Goal: Entertainment & Leisure: Consume media (video, audio)

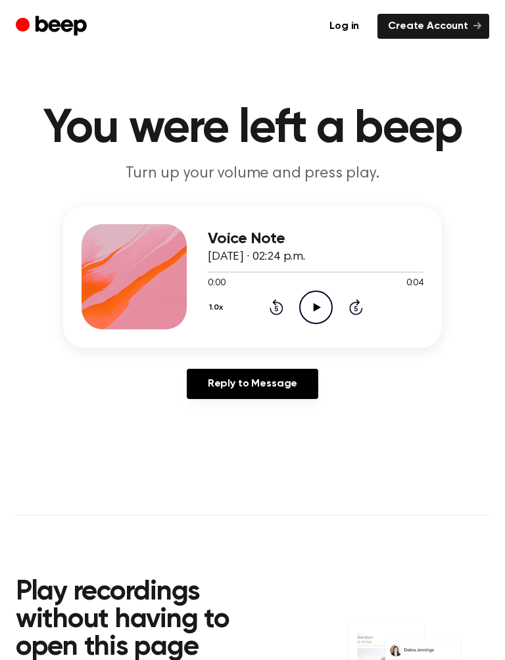
click at [312, 302] on icon "Play Audio" at bounding box center [316, 308] width 34 height 34
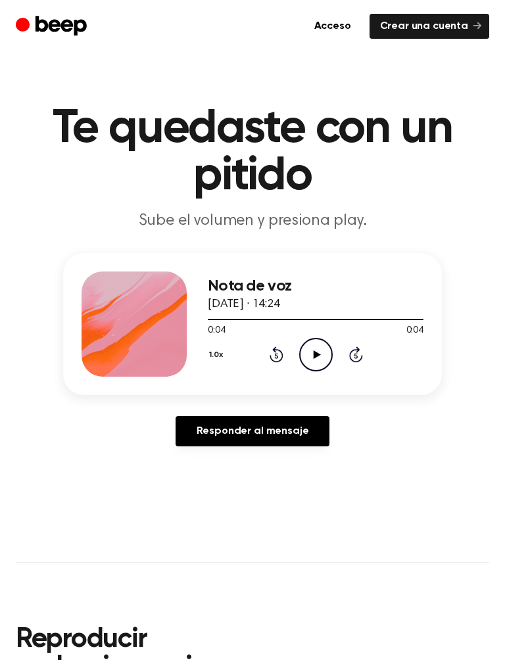
click at [318, 349] on icon "Play Audio" at bounding box center [316, 355] width 34 height 34
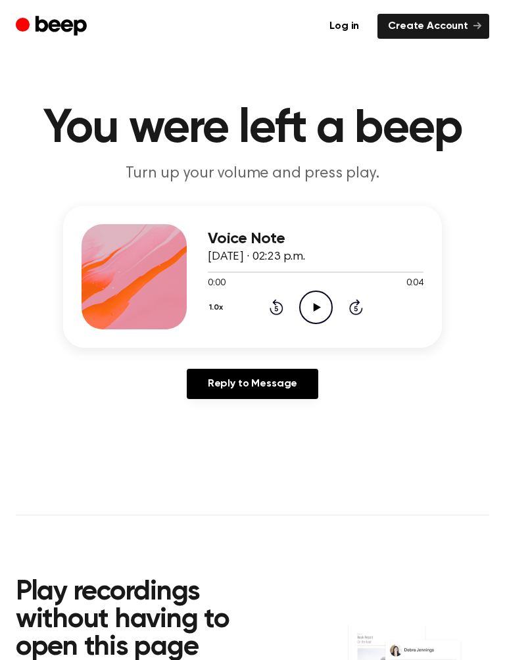
click at [314, 309] on icon at bounding box center [316, 307] width 7 height 9
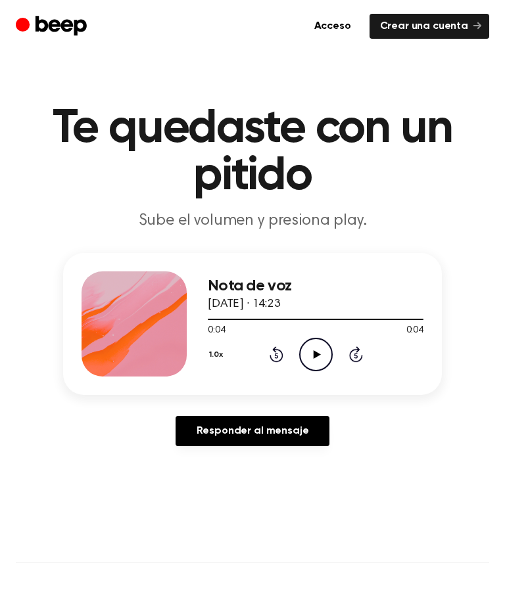
click at [316, 348] on icon "Play Audio" at bounding box center [316, 355] width 34 height 34
click at [315, 350] on icon "Play Audio" at bounding box center [316, 355] width 34 height 34
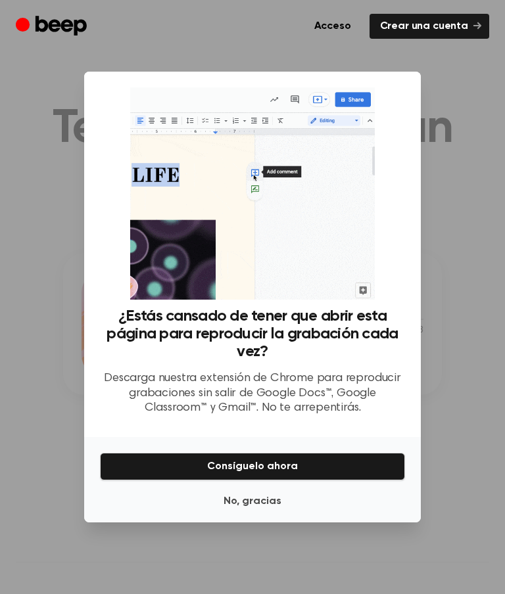
click at [267, 507] on font "No, gracias" at bounding box center [253, 501] width 58 height 11
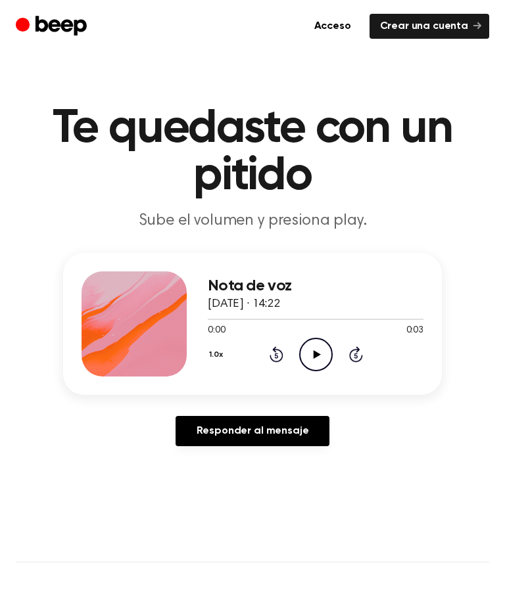
click at [320, 345] on icon "Play Audio" at bounding box center [316, 355] width 34 height 34
click at [315, 352] on icon at bounding box center [316, 354] width 7 height 9
click at [318, 354] on icon at bounding box center [316, 354] width 7 height 9
click at [310, 351] on icon "Play Audio" at bounding box center [316, 355] width 34 height 34
